Goal: Task Accomplishment & Management: Manage account settings

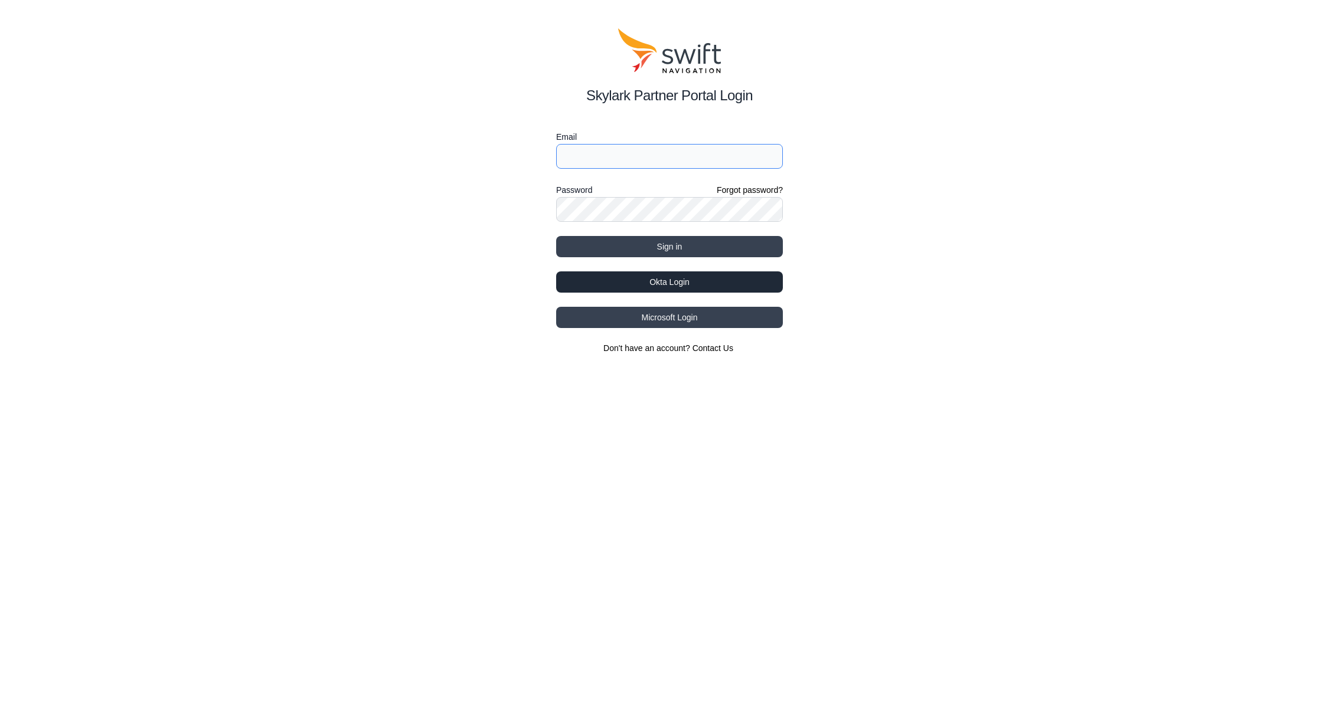
type input "[PERSON_NAME][EMAIL_ADDRESS][PERSON_NAME][DOMAIN_NAME]"
click at [678, 286] on button "Okta Login" at bounding box center [669, 282] width 227 height 21
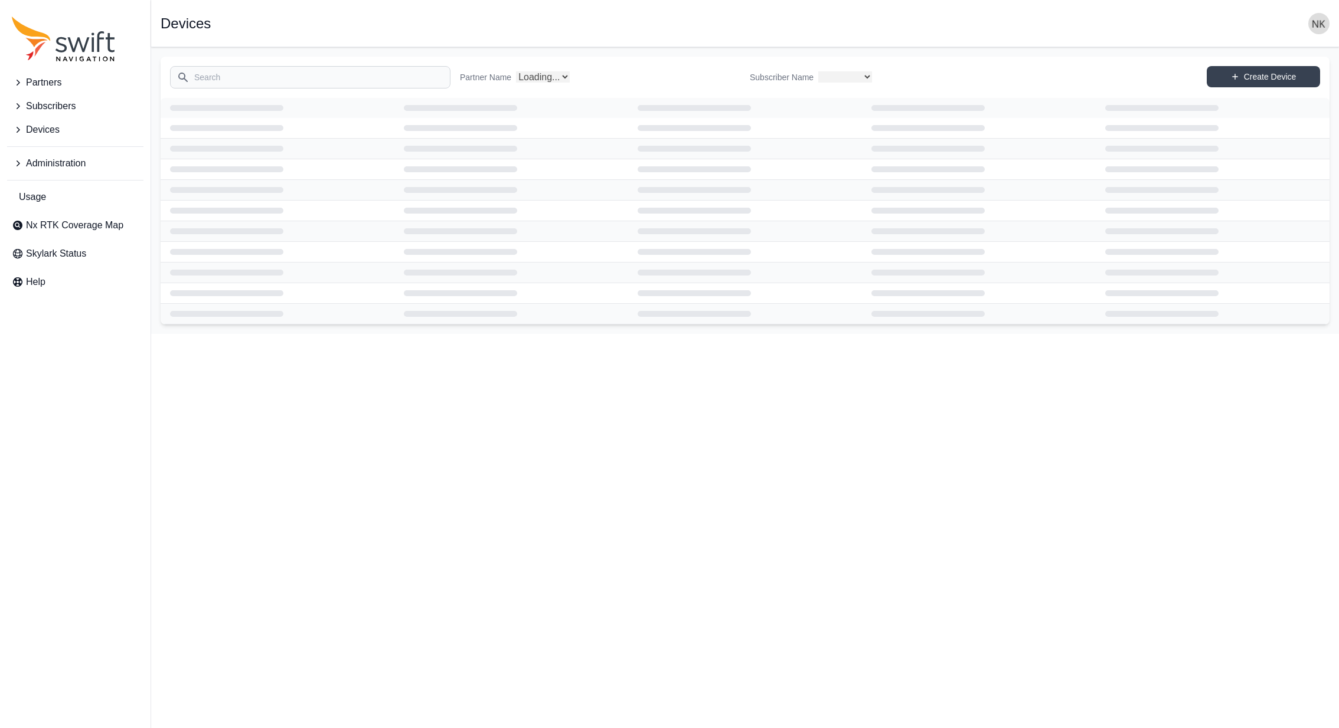
select select
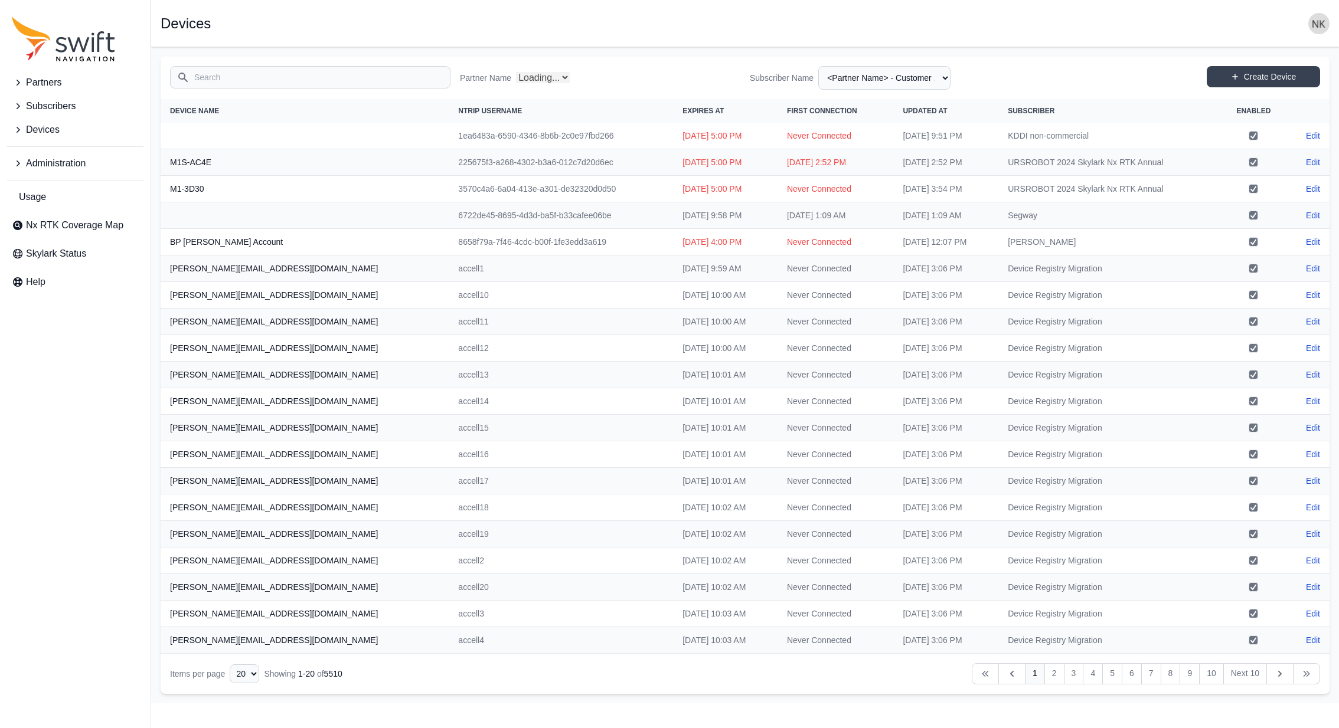
select select "Partner Name"
click at [30, 81] on span "Partners" at bounding box center [43, 83] width 35 height 14
click at [53, 132] on span "View Partners" at bounding box center [50, 132] width 77 height 14
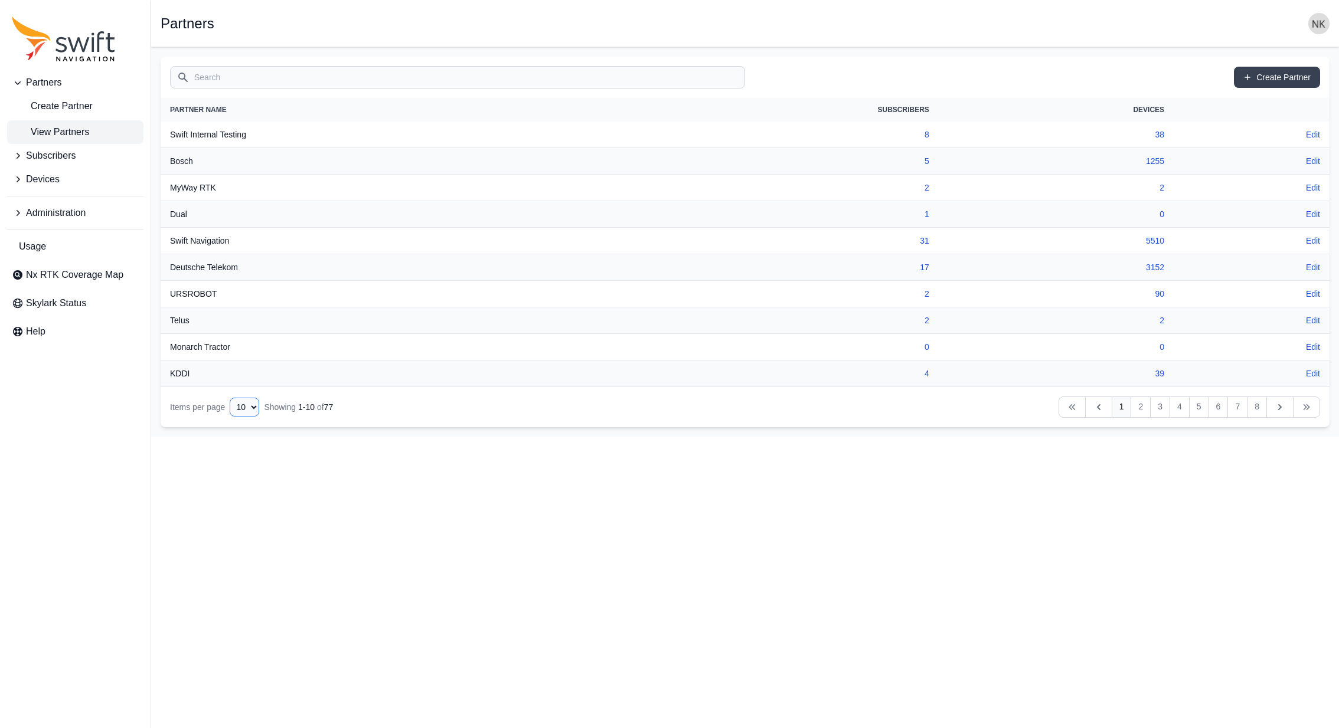
click at [244, 403] on select "10 15 20 25 50" at bounding box center [245, 407] width 30 height 19
select select "50"
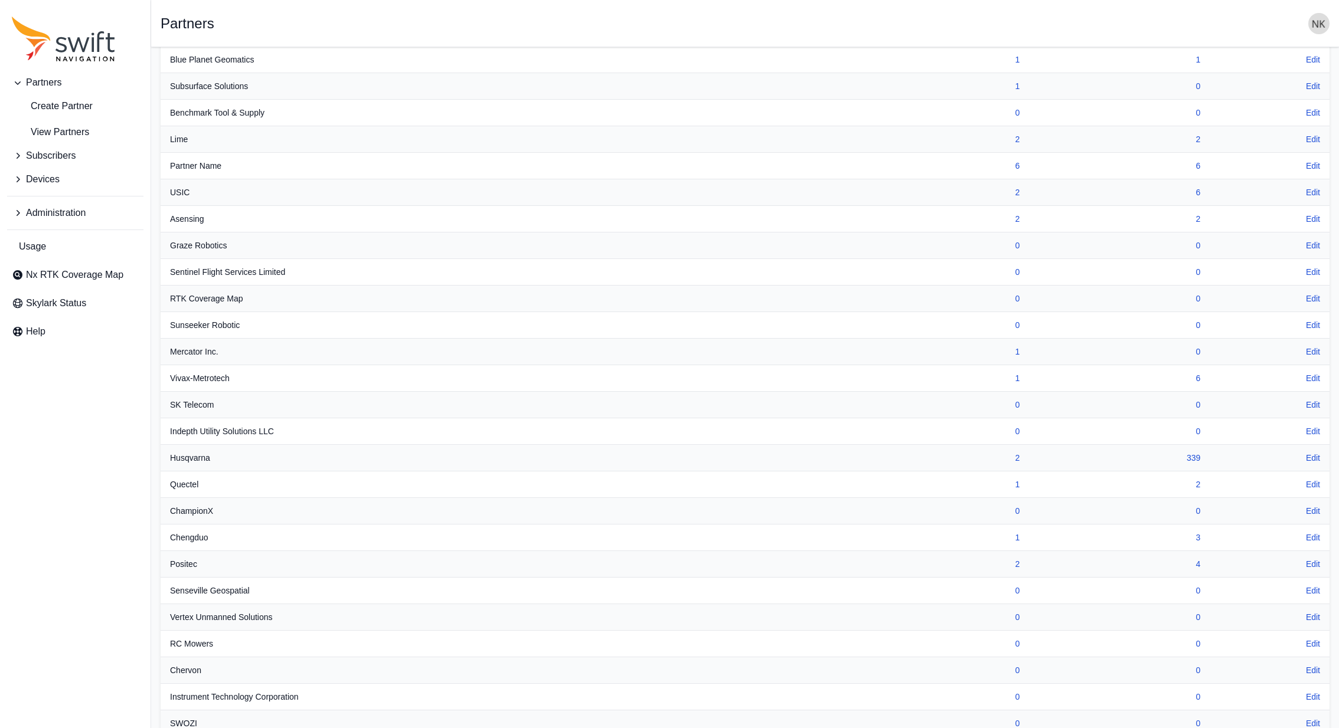
scroll to position [551, 0]
click at [202, 163] on th "Partner Name" at bounding box center [468, 168] width 614 height 27
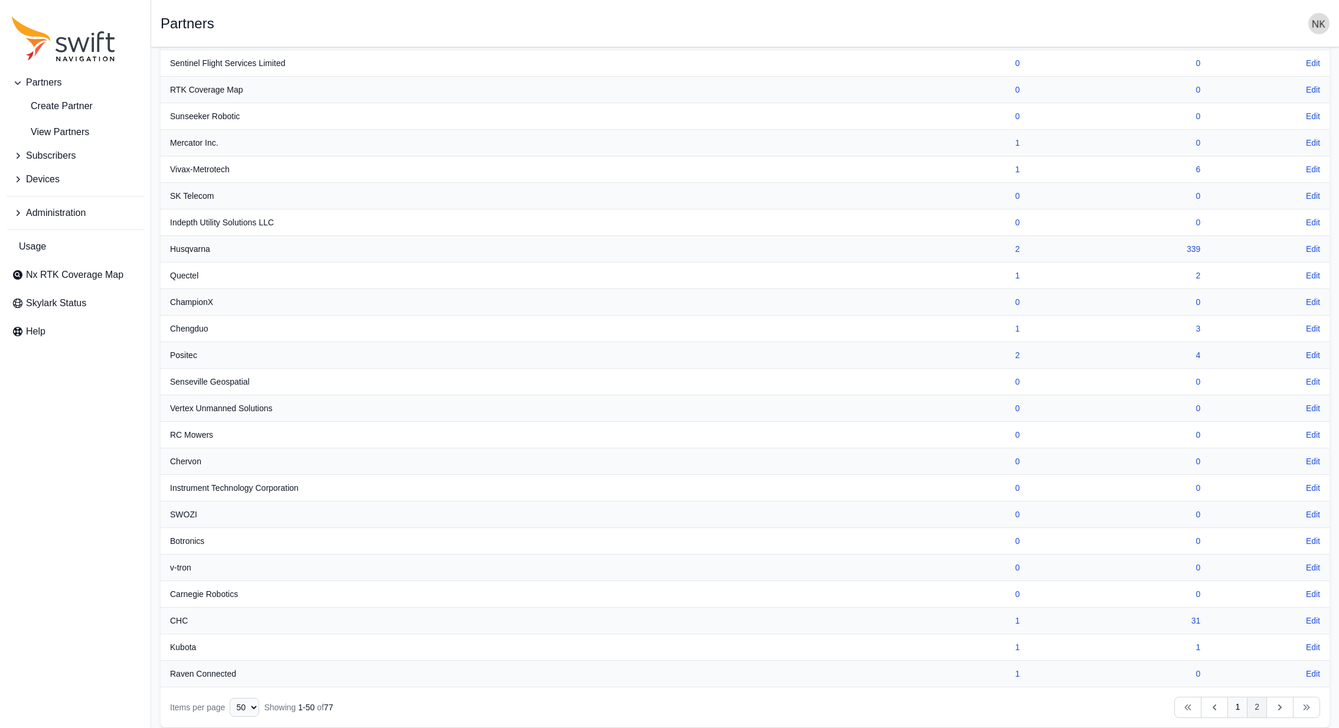
click at [1254, 699] on link "2" at bounding box center [1257, 707] width 20 height 21
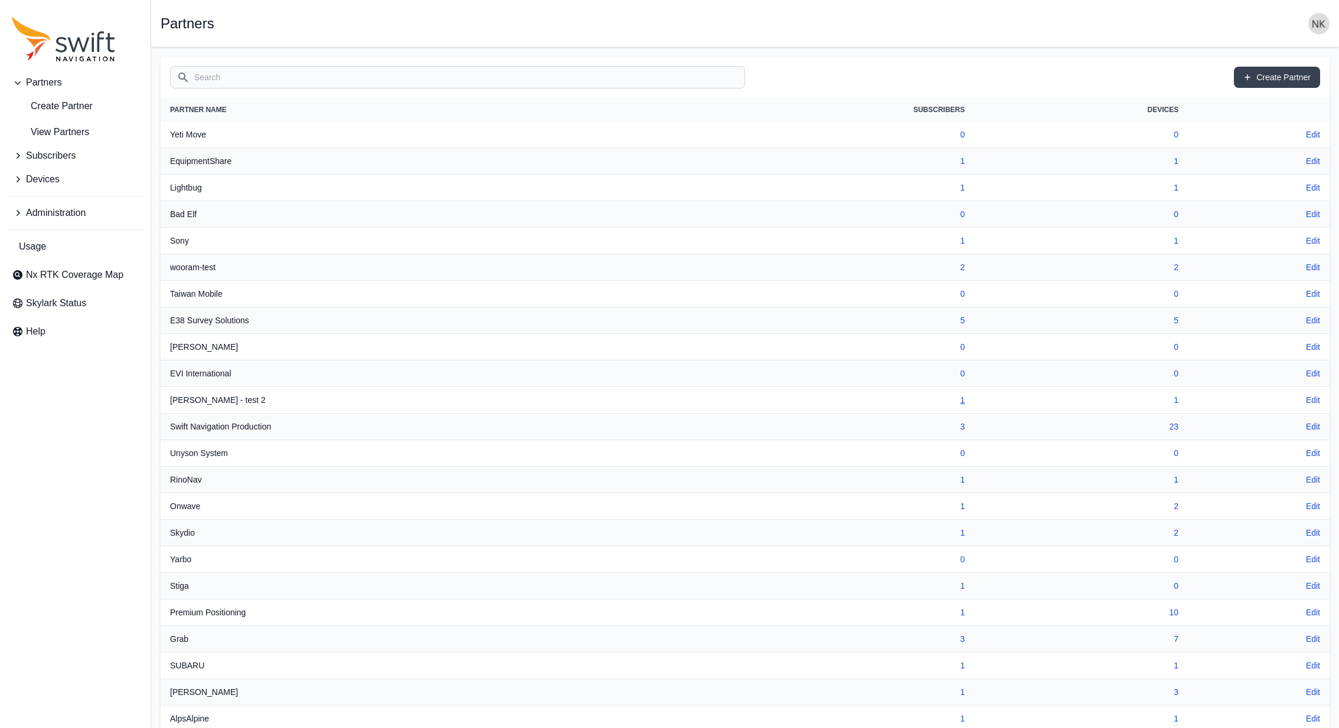
click at [963, 399] on link "1" at bounding box center [962, 400] width 5 height 9
select select "5213b7d2-a9b6-47d7-bdc9-084ed440ed4f"
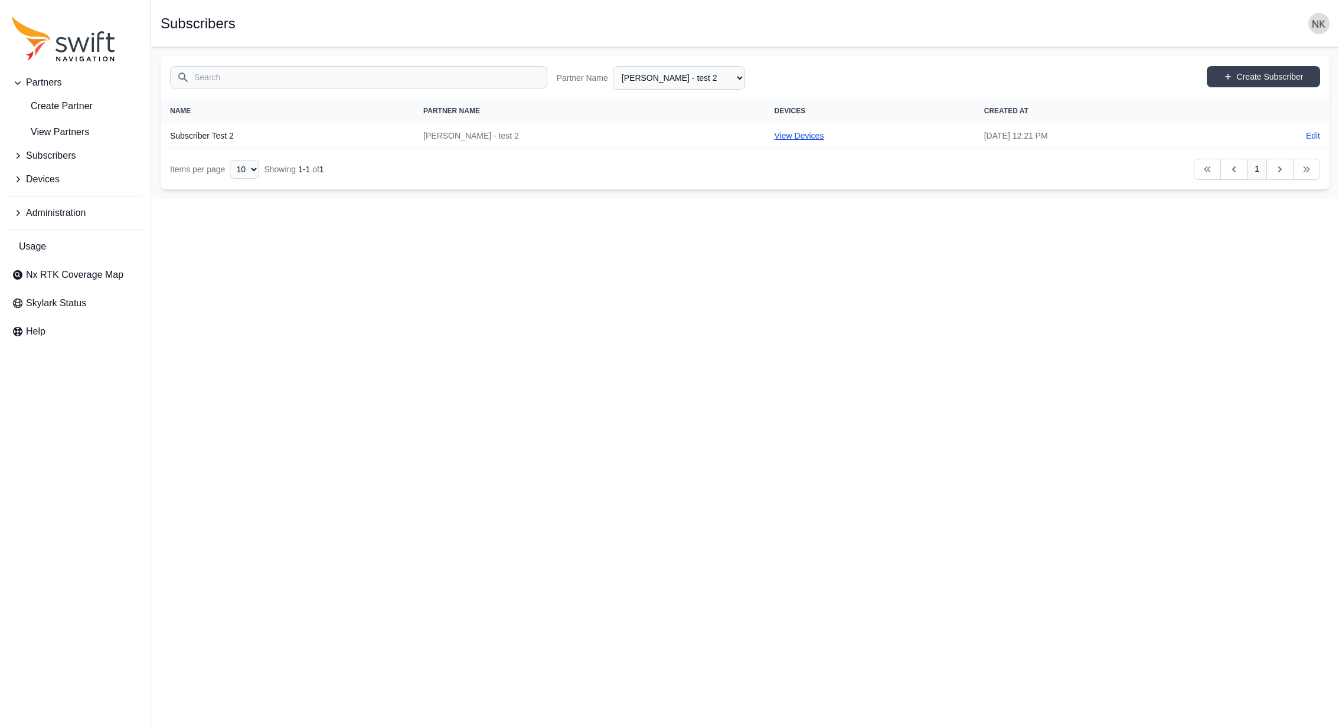
click at [774, 135] on link "View Devices" at bounding box center [799, 135] width 50 height 9
select select "f04b1108-1d43-4e97-b849-29c41353e77f"
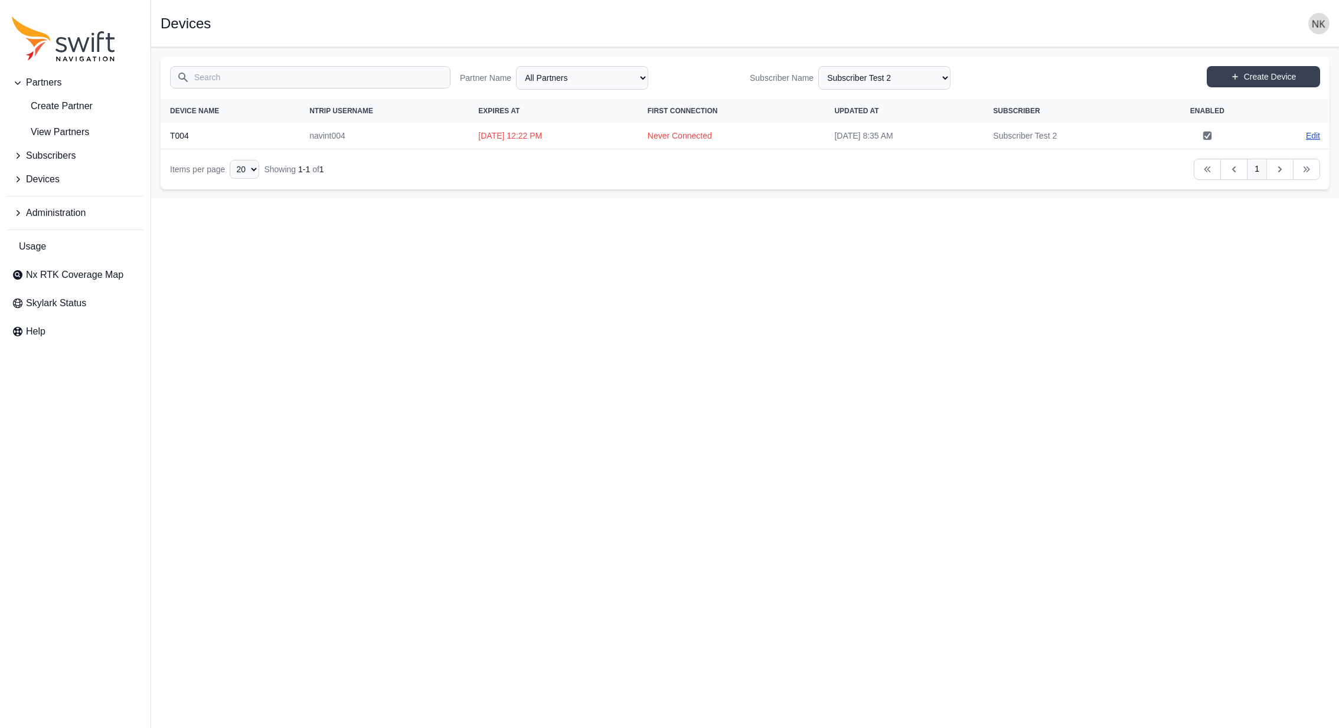
click at [1313, 136] on link "Edit" at bounding box center [1313, 136] width 14 height 12
select select "ab3272ce-40d0-4c94-a524-96a758ab755c"
select select "f04b1108-1d43-4e97-b849-29c41353e77f"
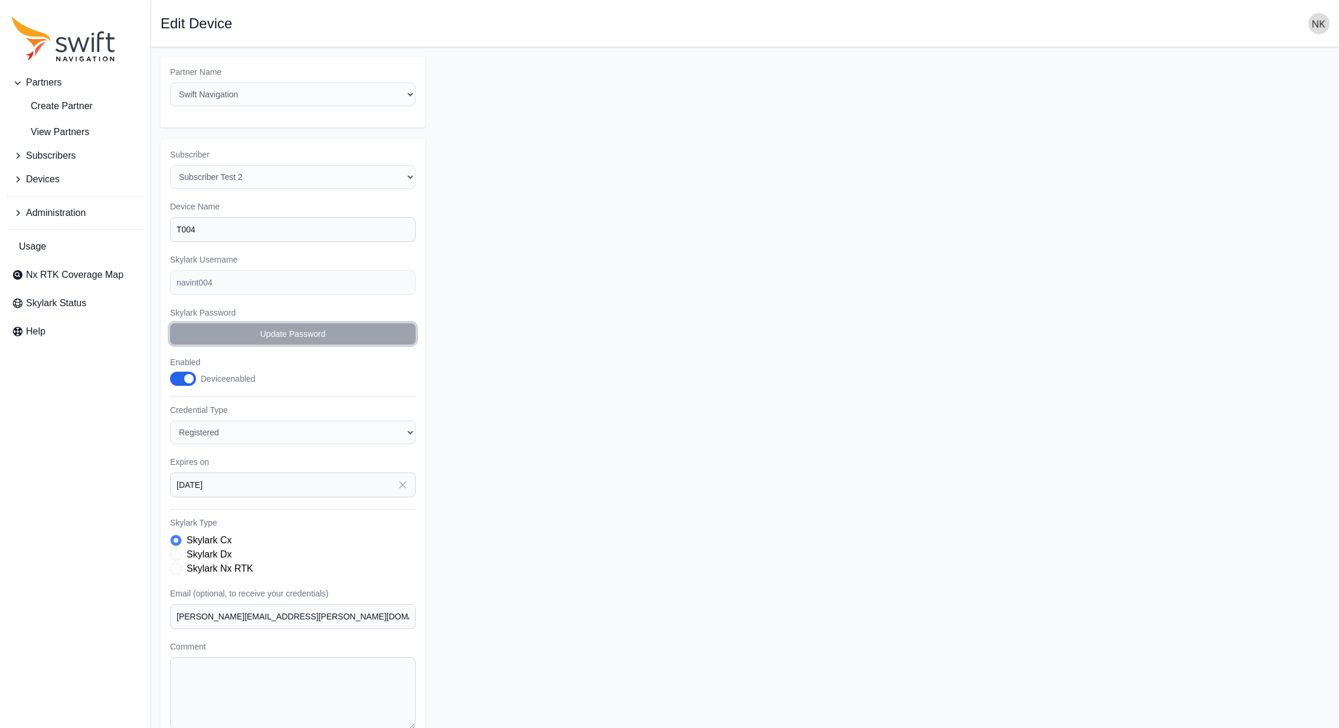
click at [289, 333] on button "Update Password" at bounding box center [293, 333] width 246 height 21
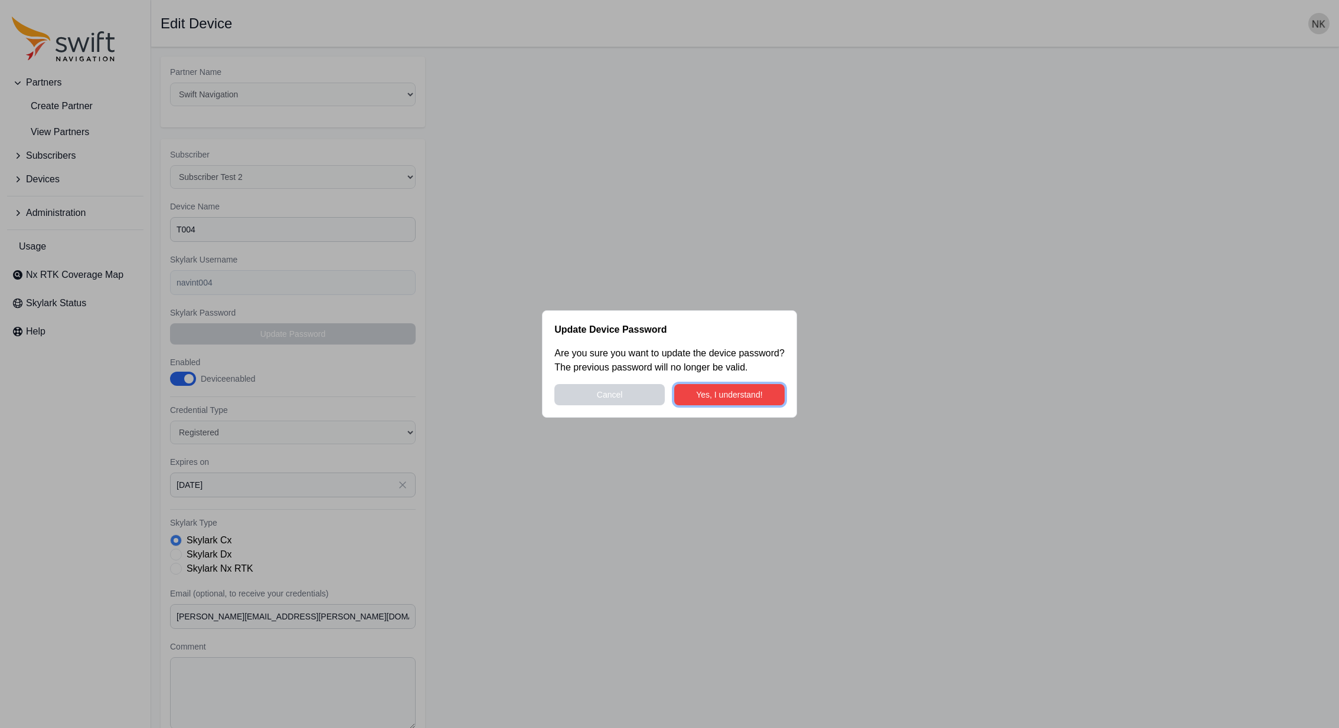
click at [750, 400] on button "Yes, I understand!" at bounding box center [729, 394] width 110 height 21
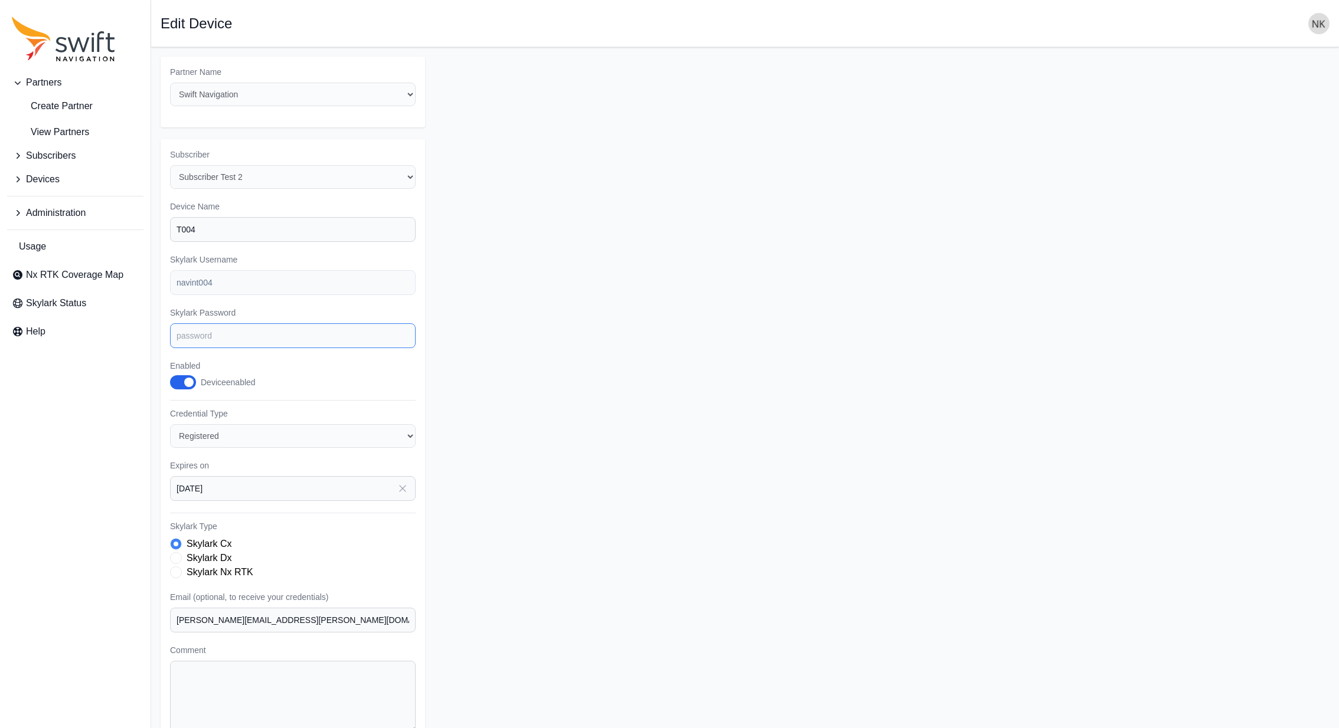
click at [366, 340] on input "Skylark Password" at bounding box center [293, 335] width 246 height 25
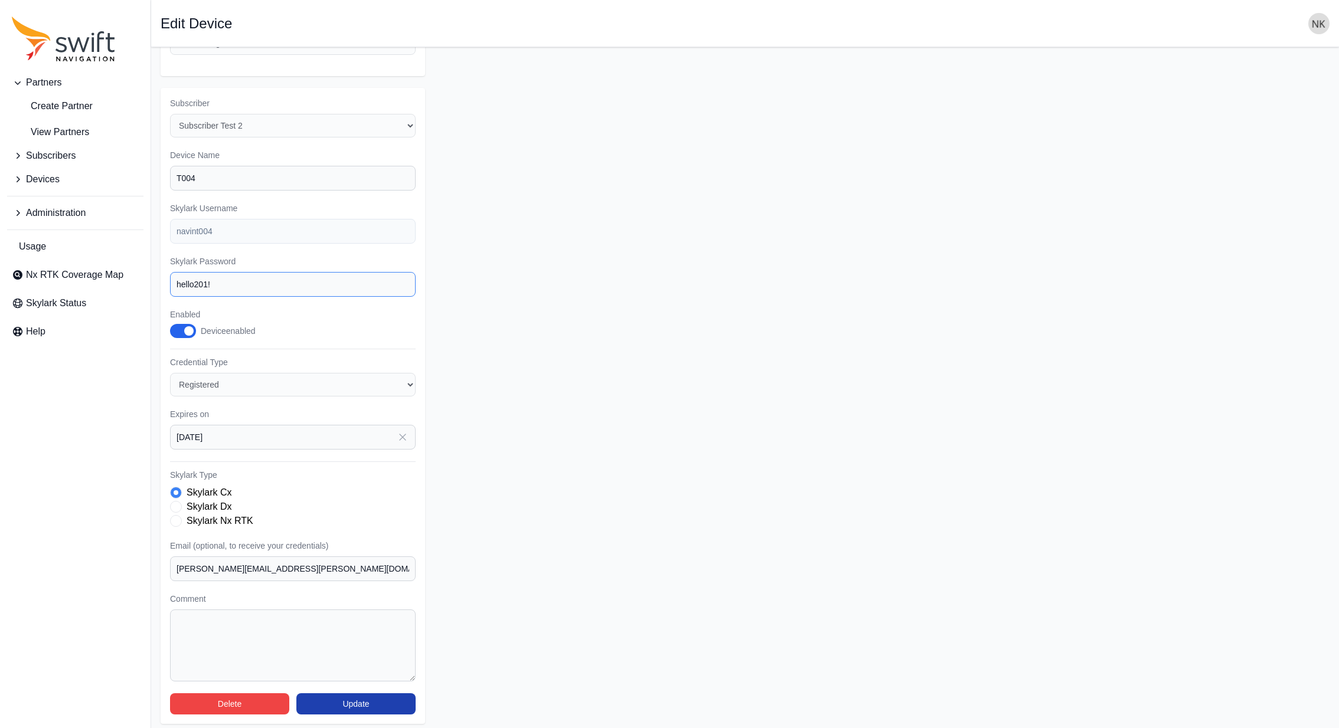
type input "hello201!"
click at [384, 703] on button "Update" at bounding box center [355, 704] width 119 height 21
select select "f04b1108-1d43-4e97-b849-29c41353e77f"
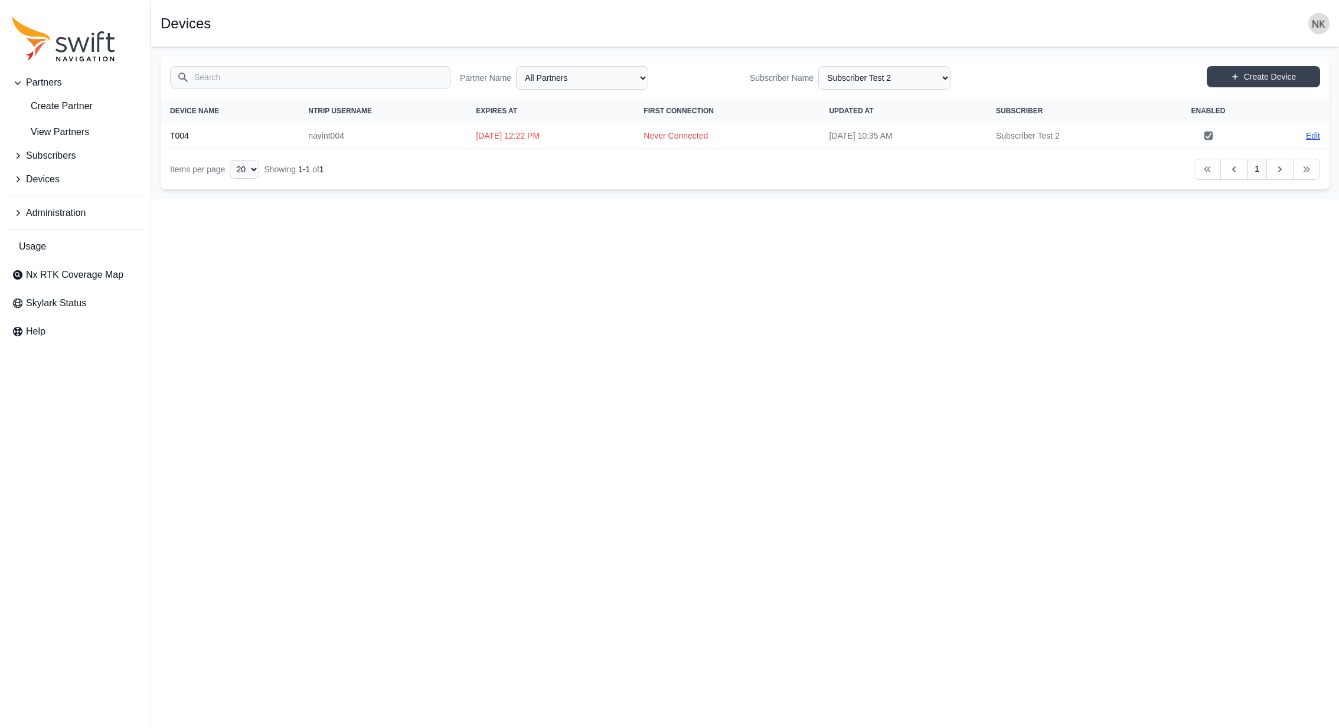
click at [1316, 133] on link "Edit" at bounding box center [1313, 136] width 14 height 12
select select "ab3272ce-40d0-4c94-a524-96a758ab755c"
select select "f04b1108-1d43-4e97-b849-29c41353e77f"
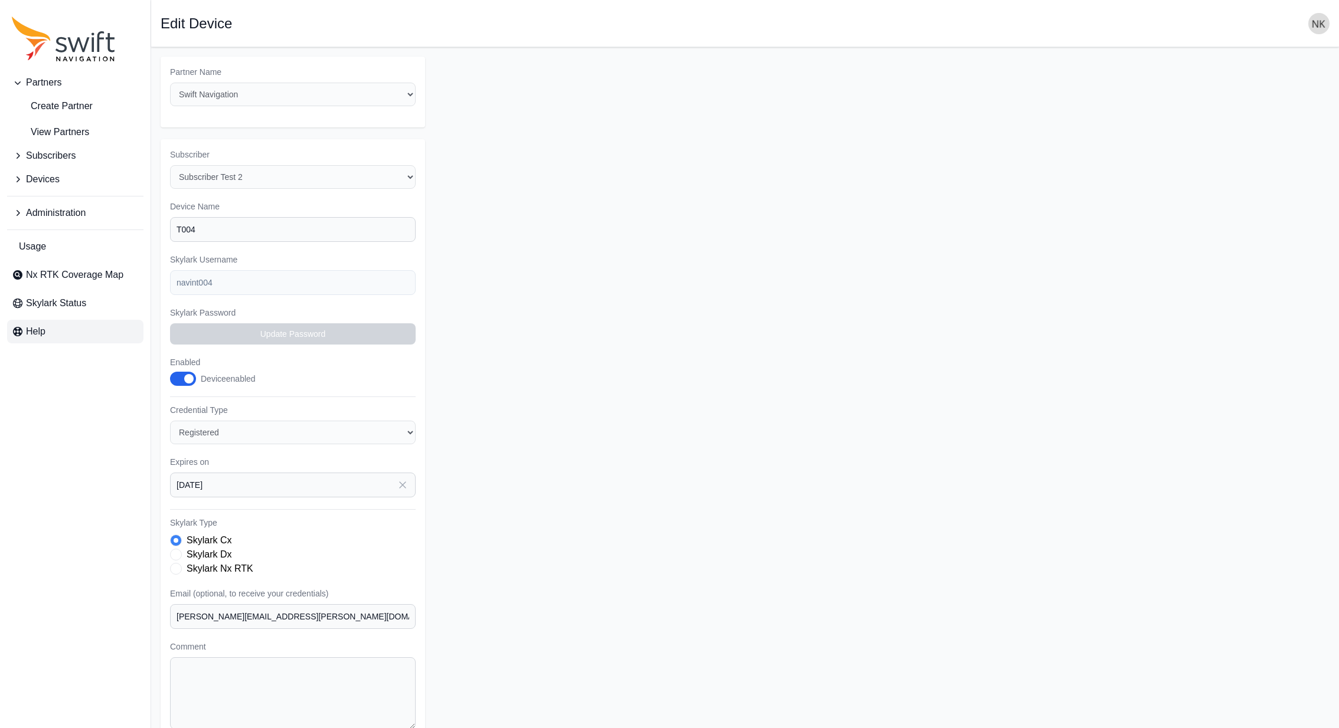
click at [40, 332] on span "Help" at bounding box center [35, 332] width 19 height 14
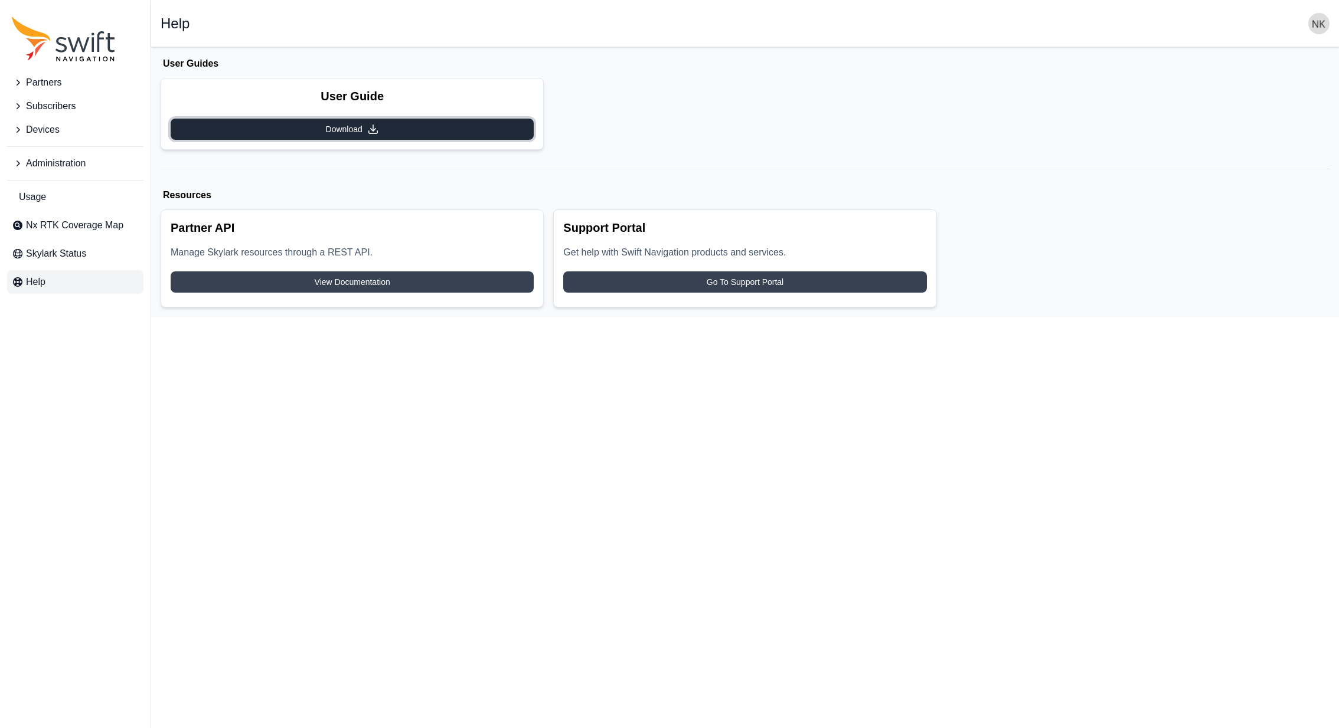
click at [440, 128] on link "Download" at bounding box center [352, 129] width 363 height 21
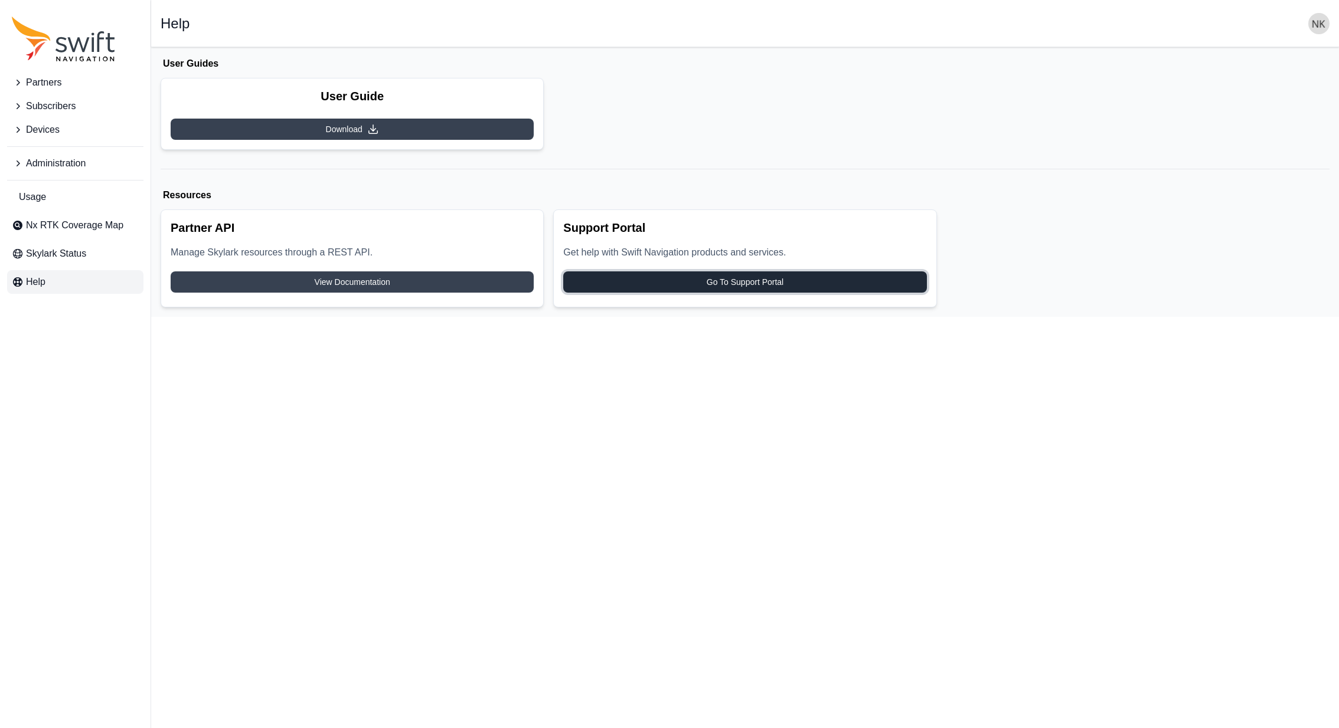
click at [728, 281] on span "Go To Support Portal" at bounding box center [745, 282] width 77 height 12
